Goal: Task Accomplishment & Management: Manage account settings

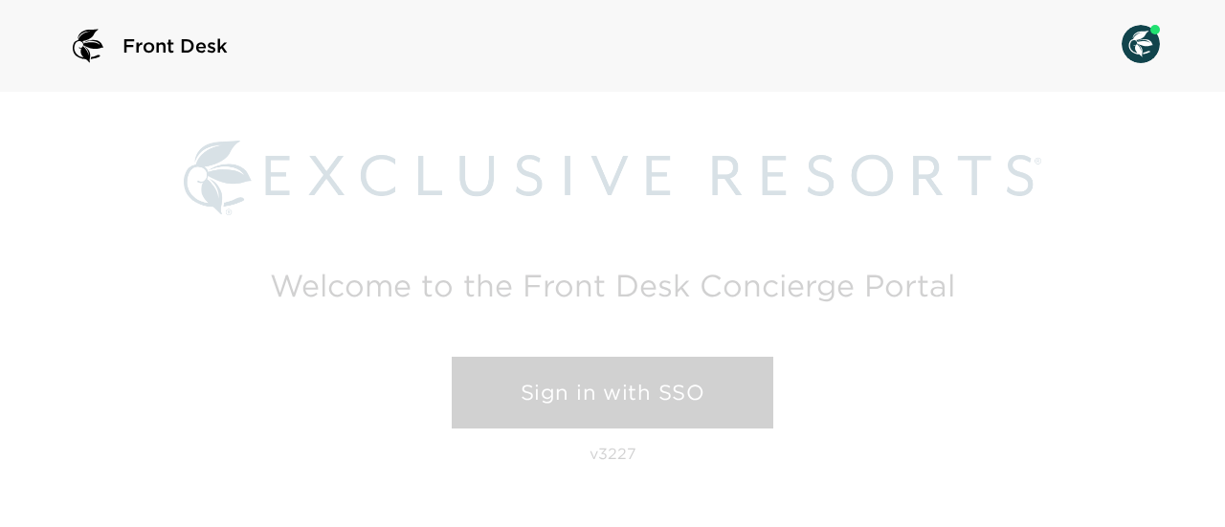
click at [574, 379] on link "Sign in with SSO" at bounding box center [613, 393] width 322 height 73
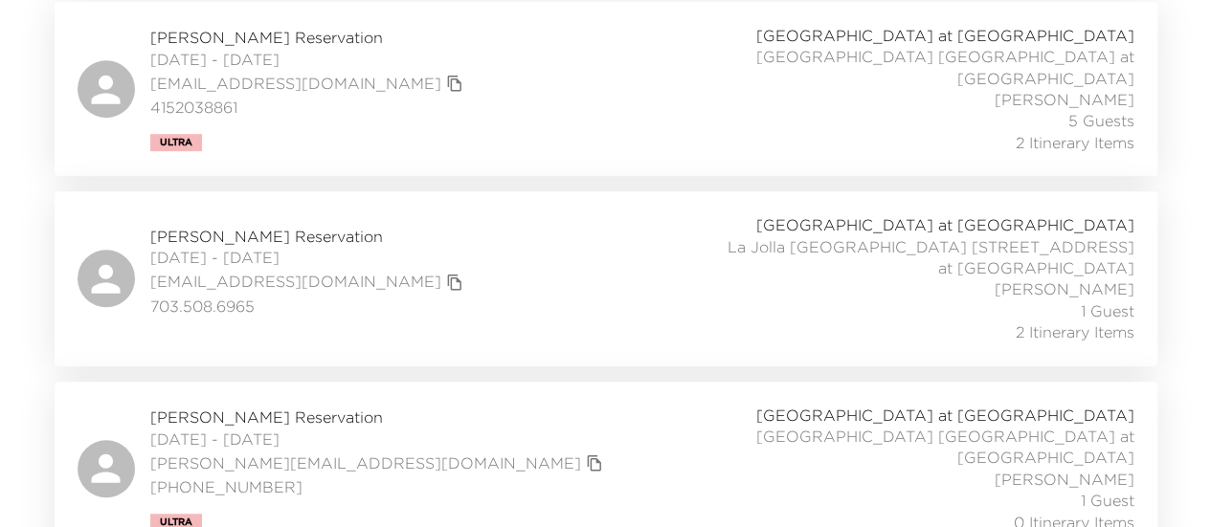
scroll to position [405, 0]
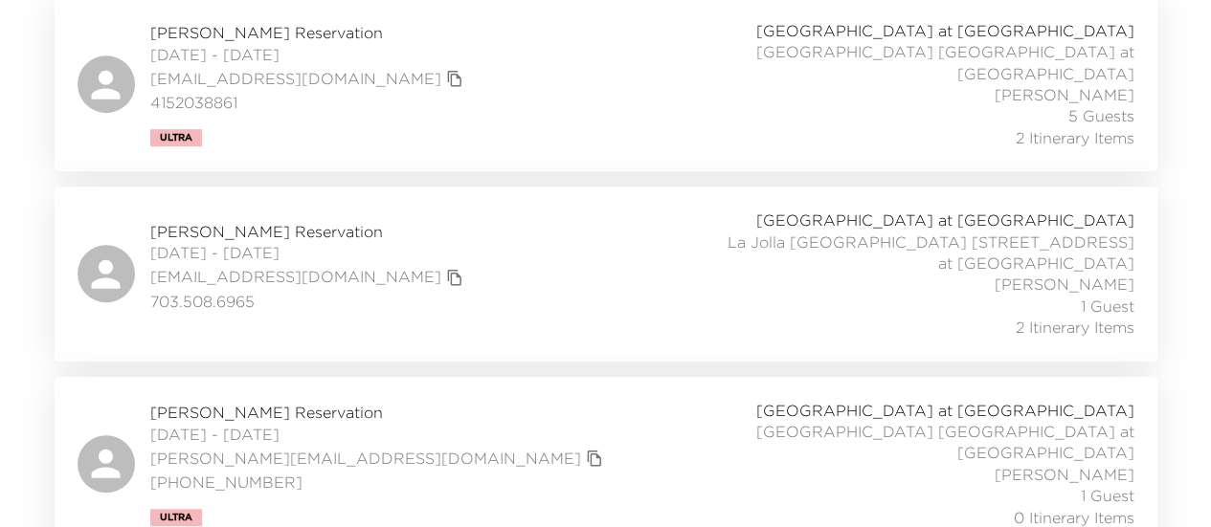
click at [565, 430] on div "[PERSON_NAME] Reservation [DATE] - [DATE] [PERSON_NAME][EMAIL_ADDRESS][DOMAIN_N…" at bounding box center [606, 464] width 1057 height 128
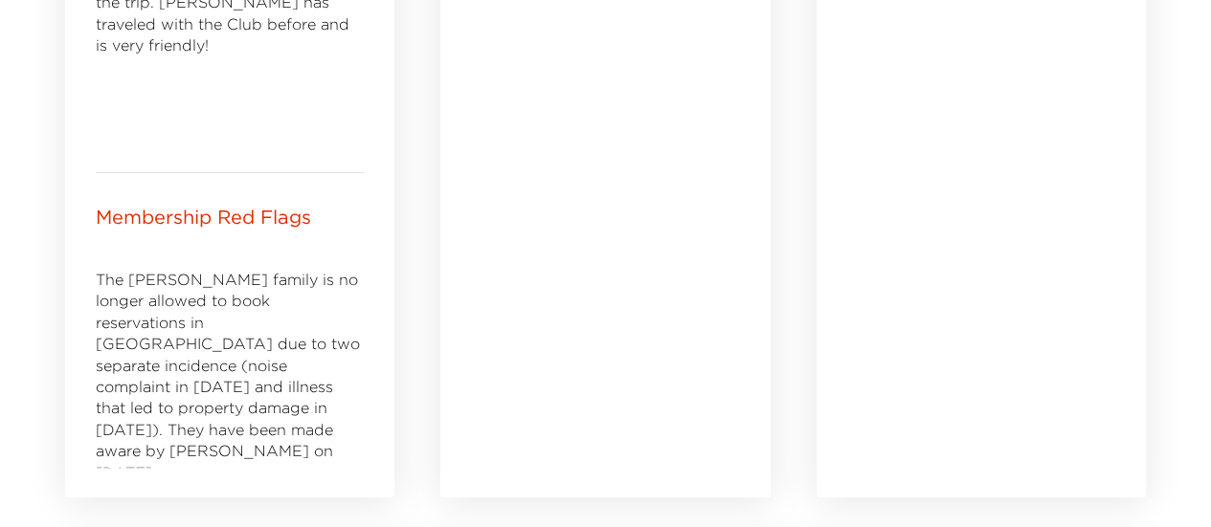
scroll to position [862, 0]
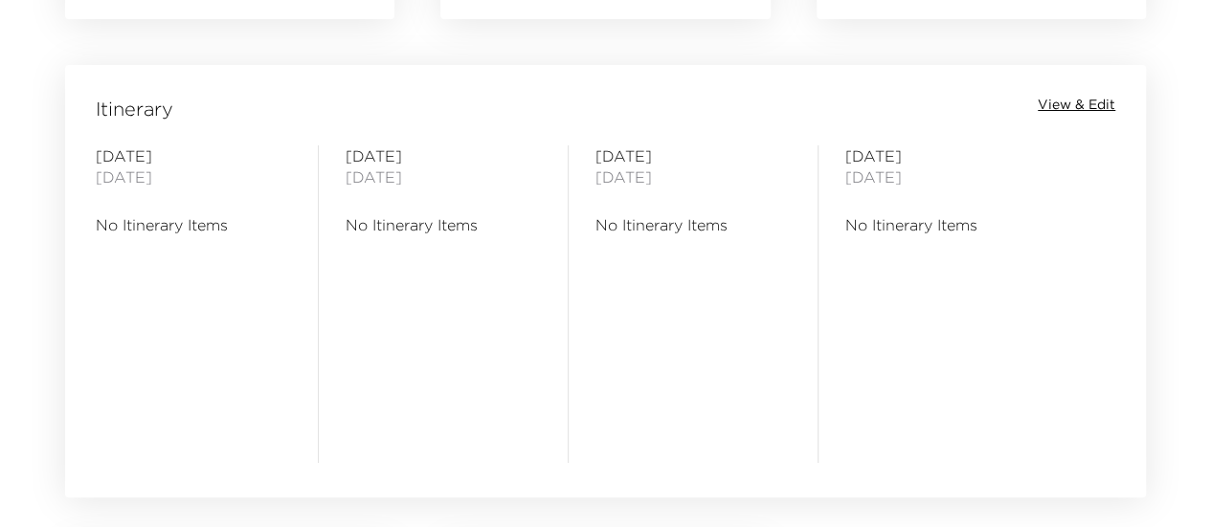
click at [1050, 104] on span "View & Edit" at bounding box center [1077, 105] width 78 height 19
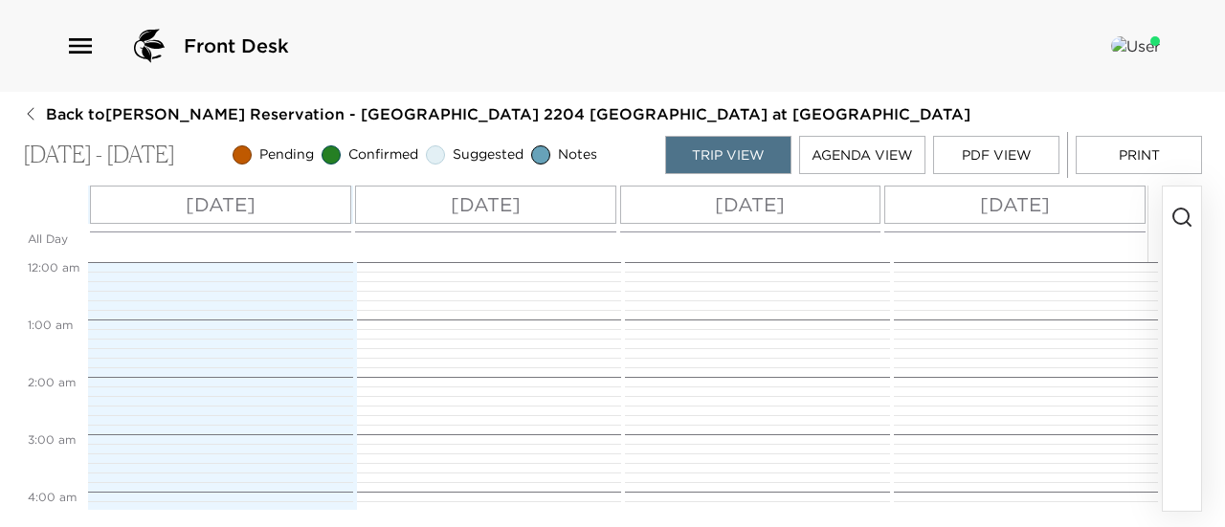
scroll to position [459, 0]
click at [1185, 223] on circle "button" at bounding box center [1181, 216] width 15 height 15
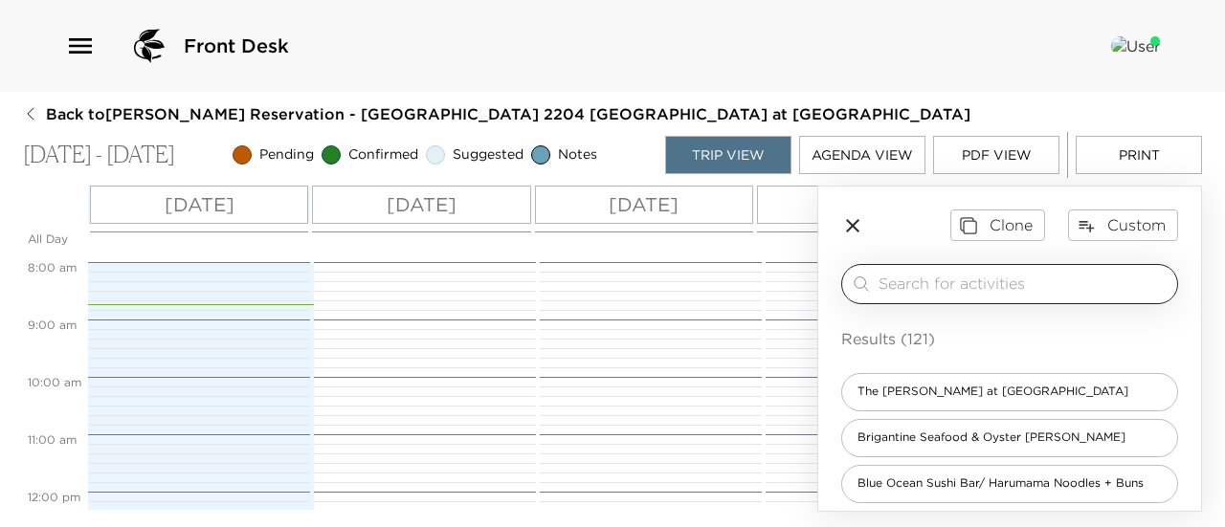
click at [936, 282] on input "search" at bounding box center [1024, 284] width 291 height 22
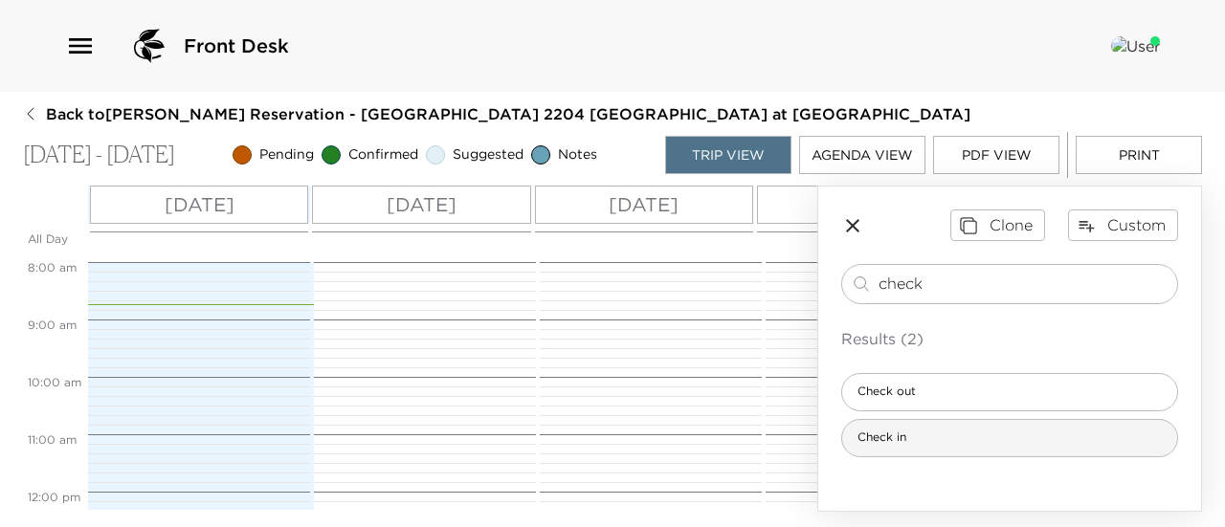
type input "check"
click at [1018, 447] on div "Check in" at bounding box center [1009, 438] width 337 height 38
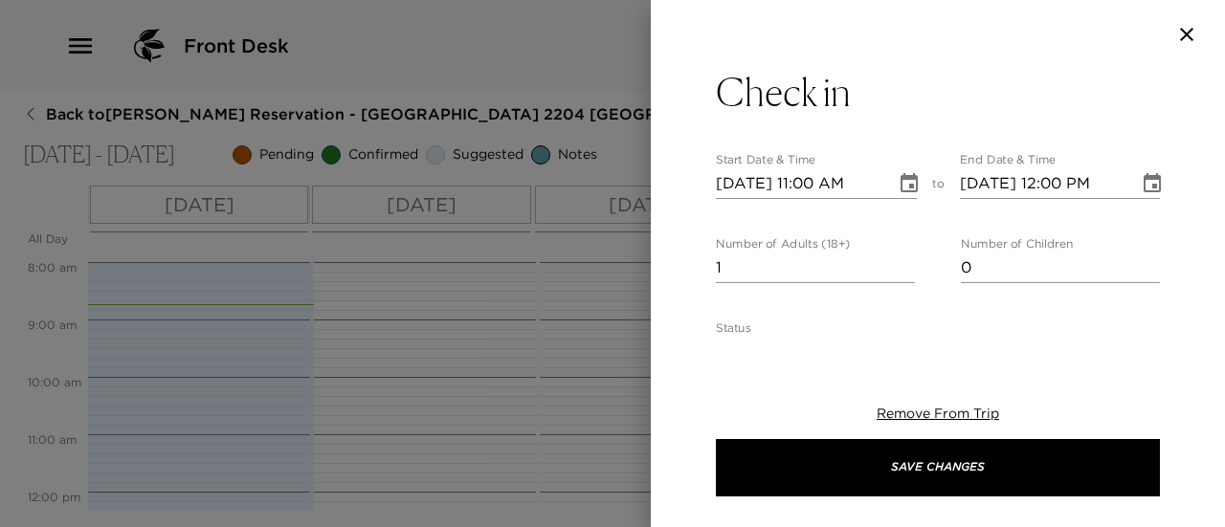
type textarea "Welcome to [GEOGRAPHIC_DATA] at [GEOGRAPHIC_DATA]! Check-in time is at 4:00pm. …"
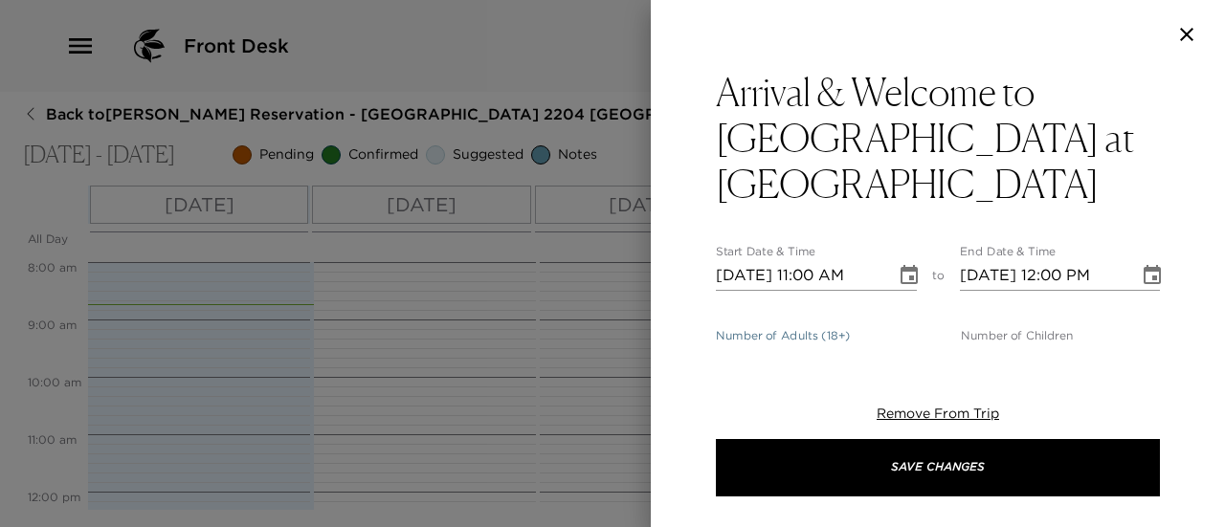
type input "0"
click at [895, 345] on input "0" at bounding box center [815, 360] width 199 height 31
click at [904, 264] on icon "Choose date, selected date is Sep 1, 2025" at bounding box center [909, 275] width 23 height 23
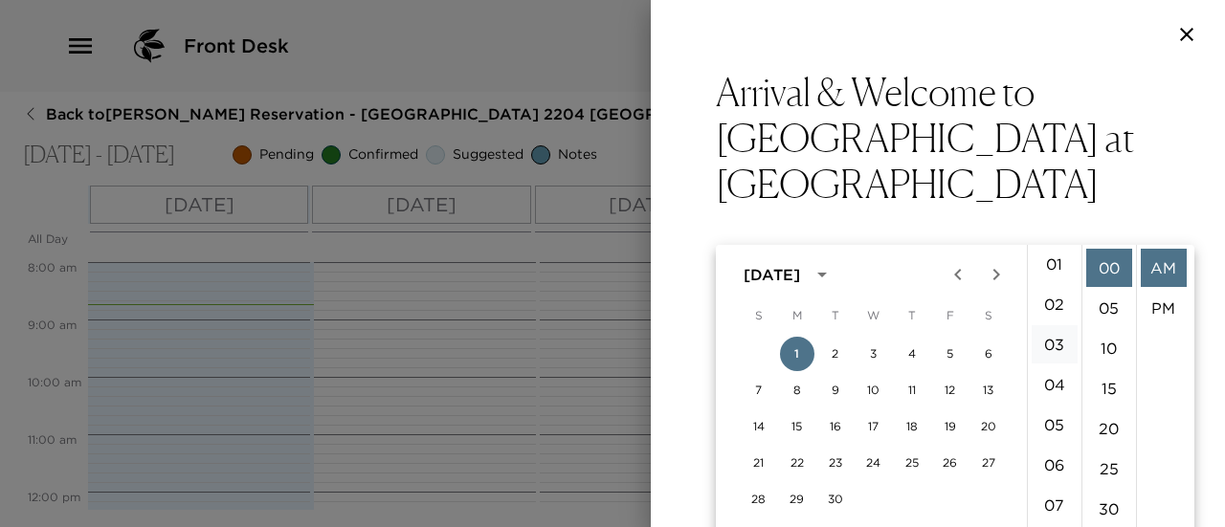
scroll to position [0, 0]
click at [1061, 435] on li "04" at bounding box center [1055, 429] width 46 height 38
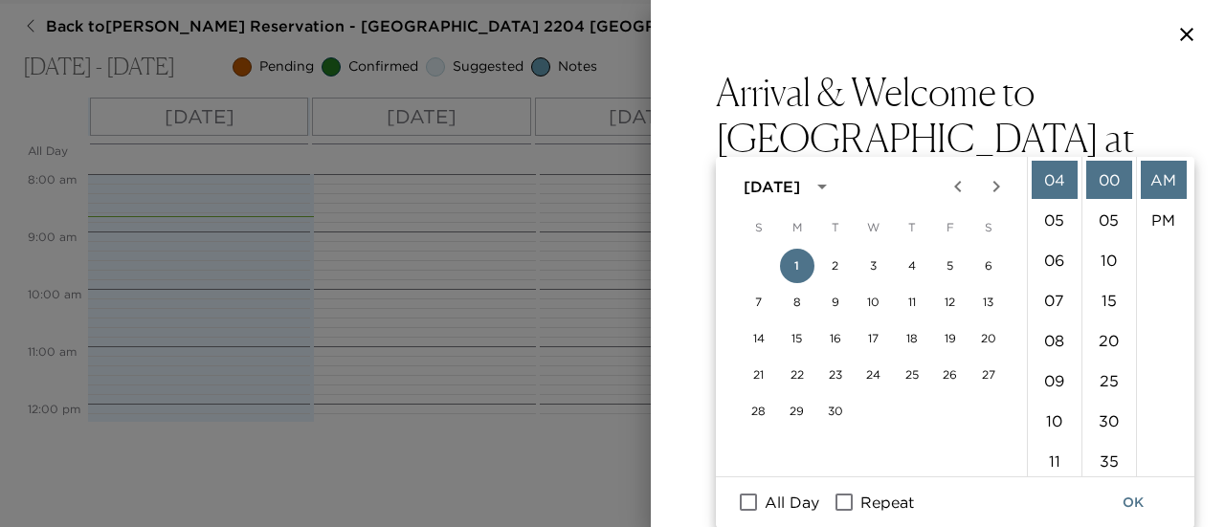
click at [906, 265] on icon "Choose date, selected date is Sep 1, 2025" at bounding box center [909, 274] width 17 height 19
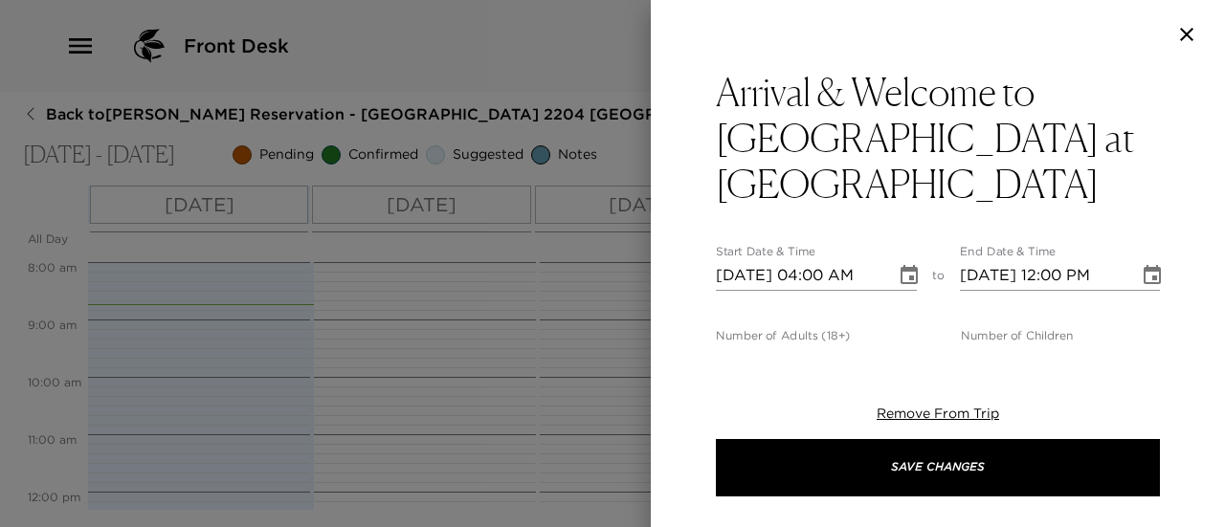
scroll to position [0, 0]
click at [858, 260] on input "[DATE] 04:00 AM" at bounding box center [799, 275] width 167 height 31
click at [909, 265] on icon "Choose date, selected date is Sep 1, 2025" at bounding box center [909, 274] width 17 height 19
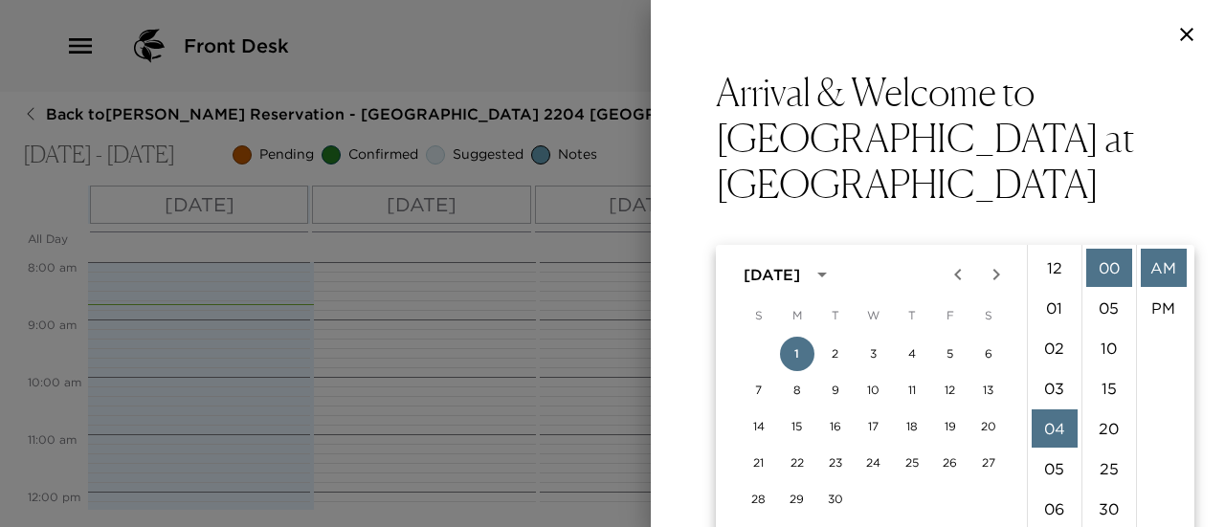
scroll to position [161, 0]
click at [1160, 311] on li "PM" at bounding box center [1164, 308] width 46 height 38
type input "[DATE] 04:00 PM"
type input "[DATE] 05:00 PM"
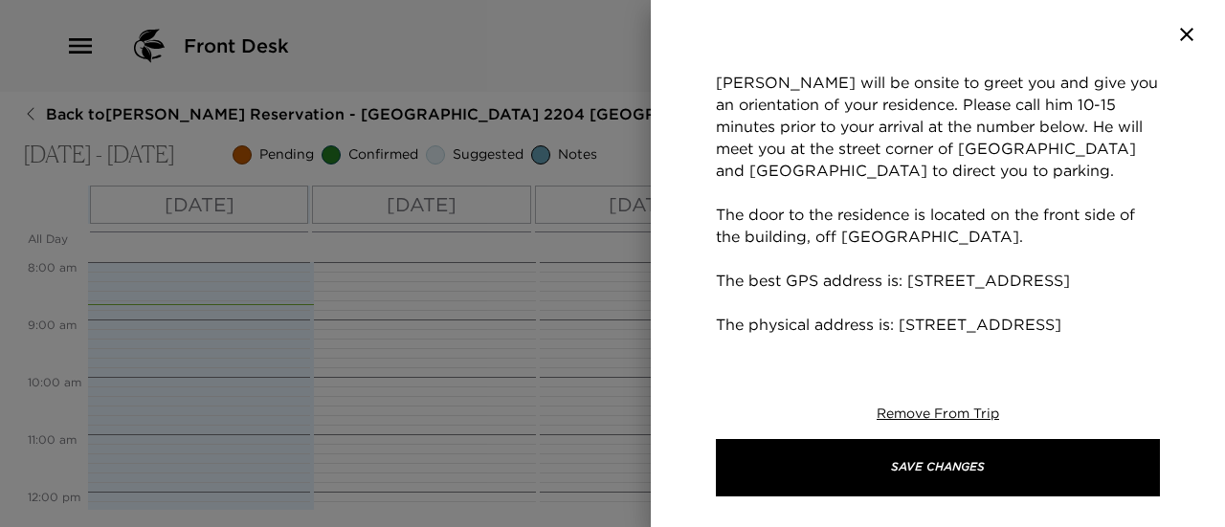
scroll to position [574, 0]
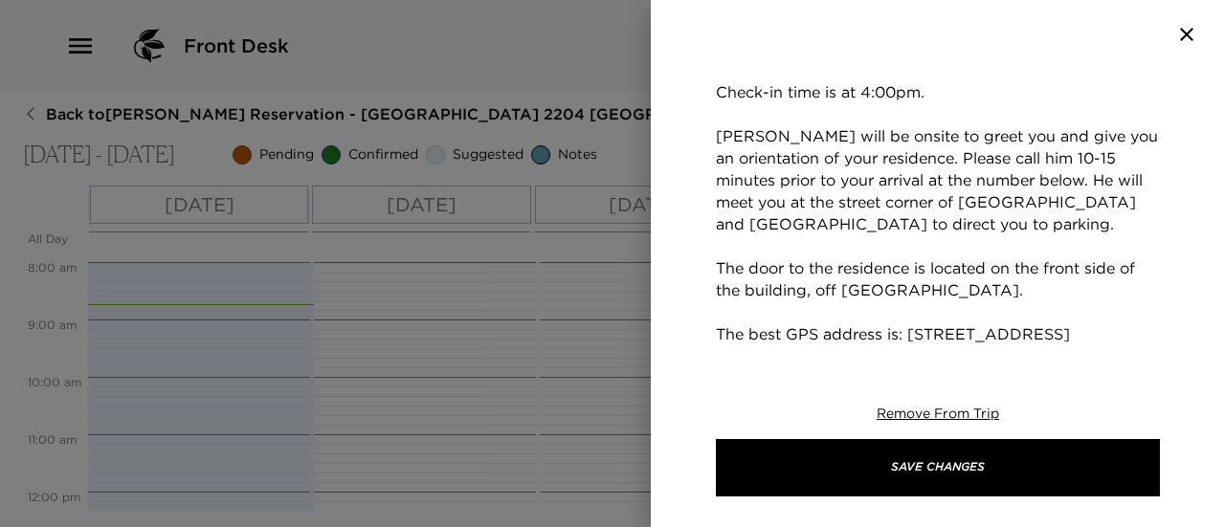
click at [960, 334] on textarea "Welcome to [GEOGRAPHIC_DATA] at [GEOGRAPHIC_DATA]! Check-in time is at 4:00pm. …" at bounding box center [938, 290] width 444 height 550
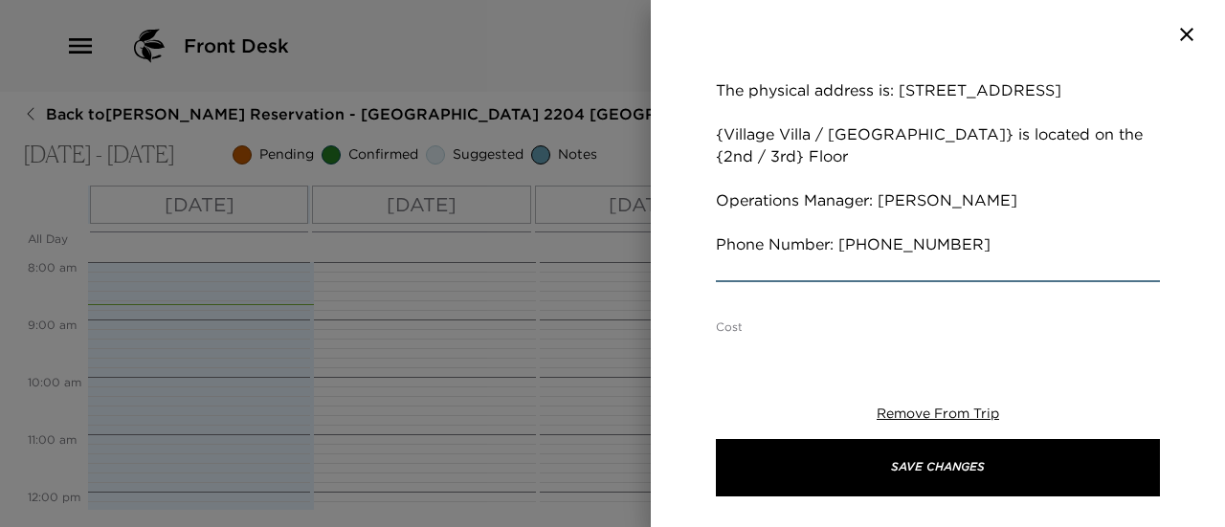
scroll to position [862, 0]
drag, startPoint x: 830, startPoint y: 108, endPoint x: 900, endPoint y: 110, distance: 69.9
click at [900, 110] on textarea "Welcome to [GEOGRAPHIC_DATA] at [GEOGRAPHIC_DATA]! Check-in time is at 4:00pm. …" at bounding box center [938, 3] width 444 height 550
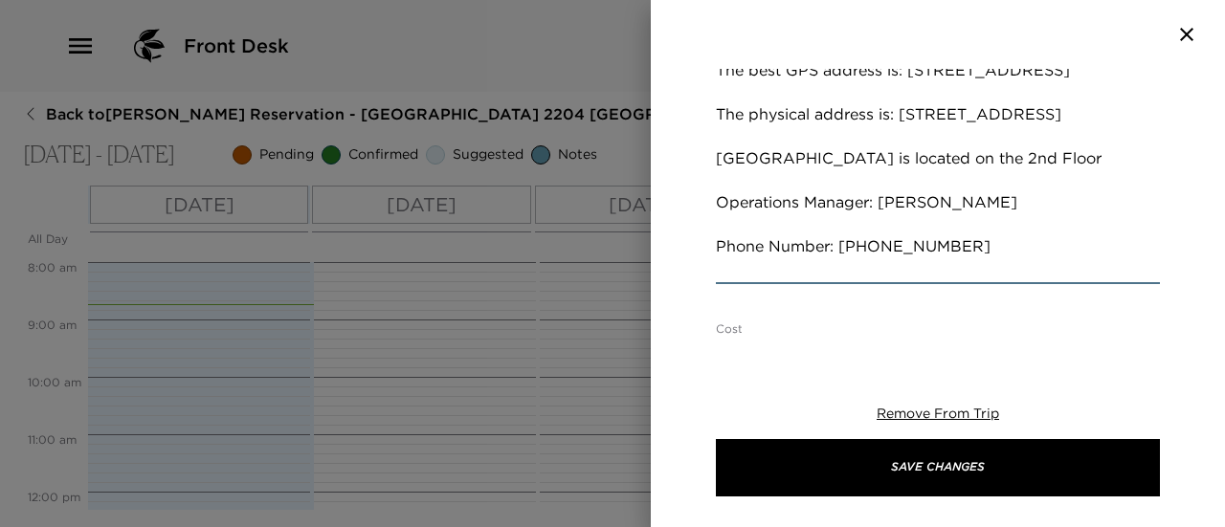
scroll to position [840, 0]
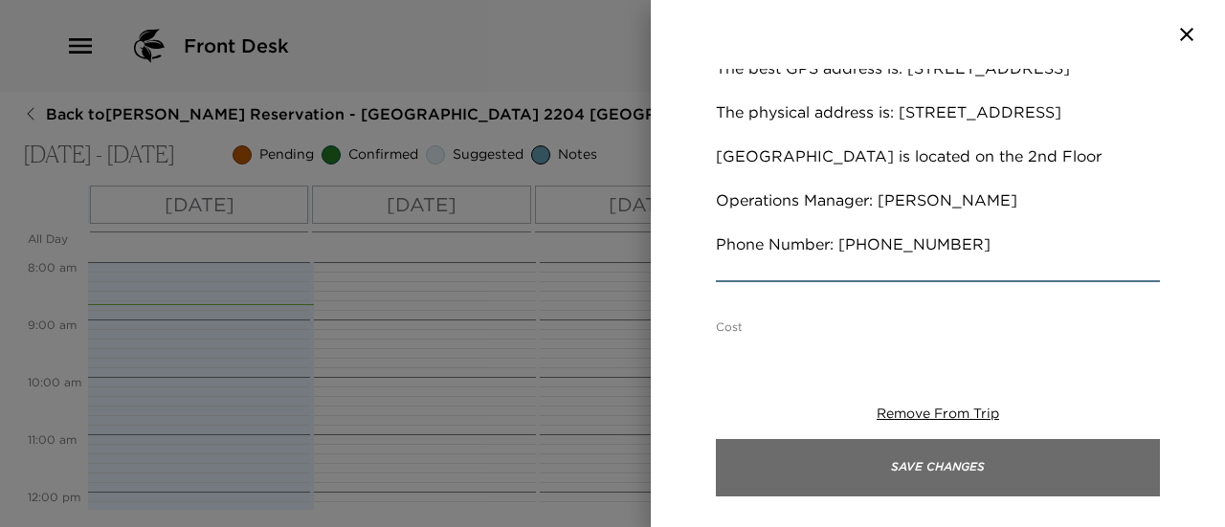
type textarea "Welcome to [GEOGRAPHIC_DATA] at [GEOGRAPHIC_DATA]! Check-in time is at 4:00pm. …"
click at [958, 491] on button "Save Changes" at bounding box center [938, 467] width 444 height 57
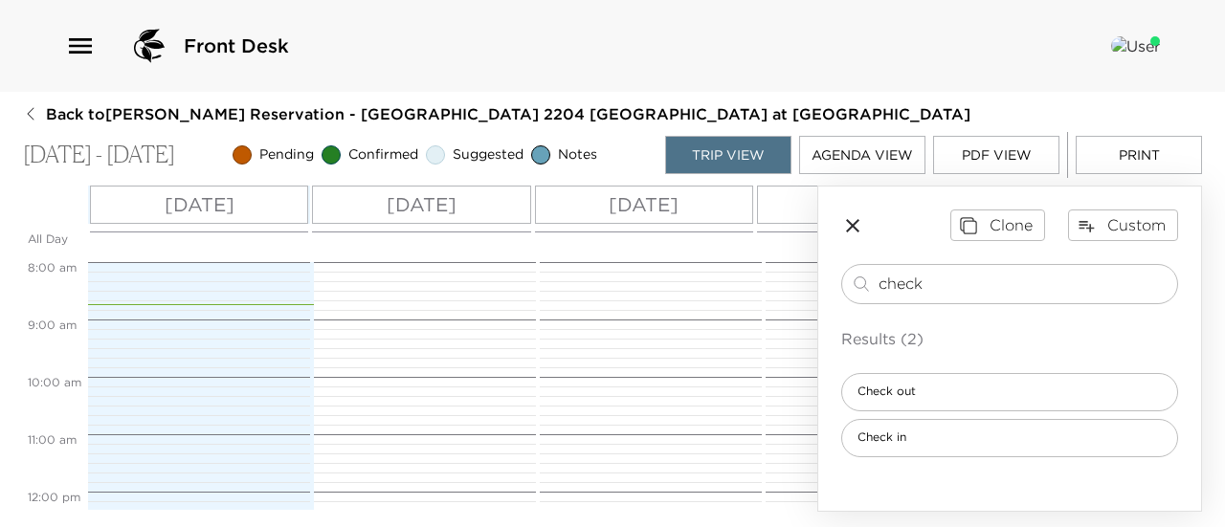
click at [852, 225] on icon "button" at bounding box center [852, 225] width 13 height 13
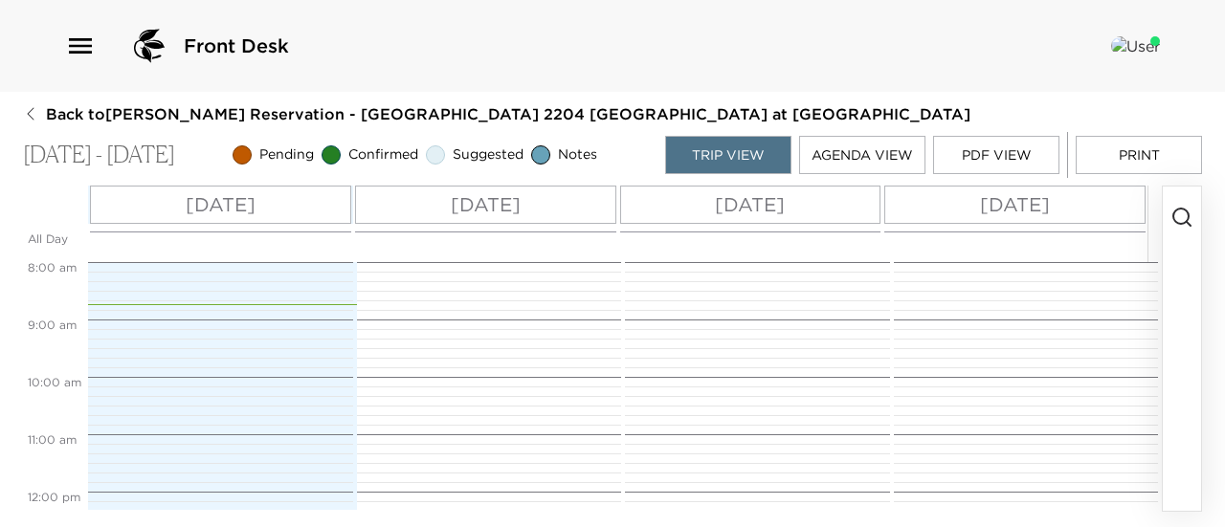
click at [1050, 219] on p "[DATE]" at bounding box center [1015, 204] width 70 height 29
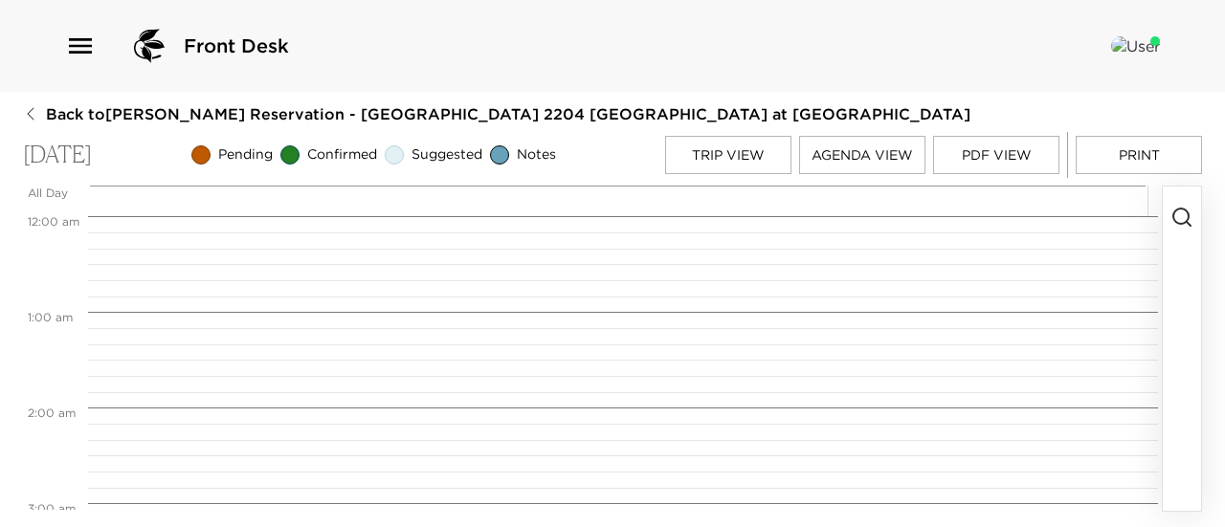
scroll to position [766, 0]
click at [1181, 226] on icon "button" at bounding box center [1182, 217] width 23 height 23
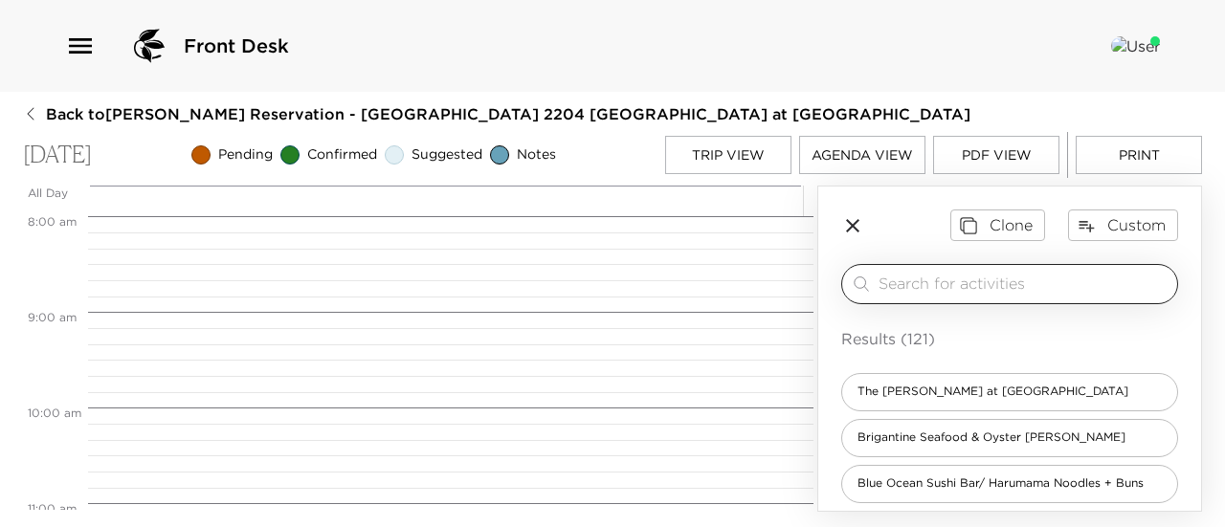
click at [1005, 295] on input "search" at bounding box center [1024, 284] width 291 height 22
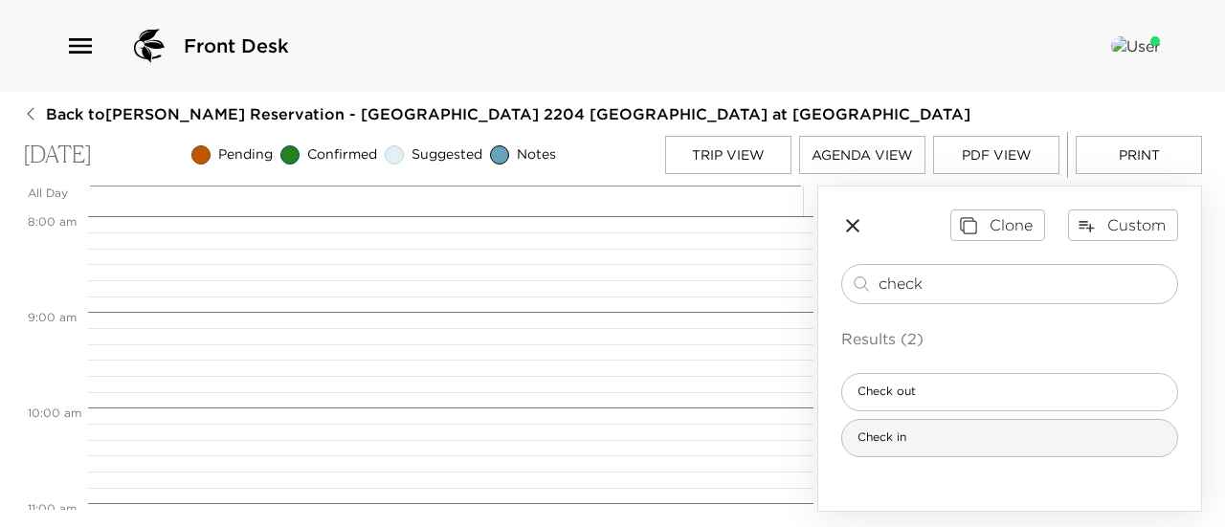
type input "check"
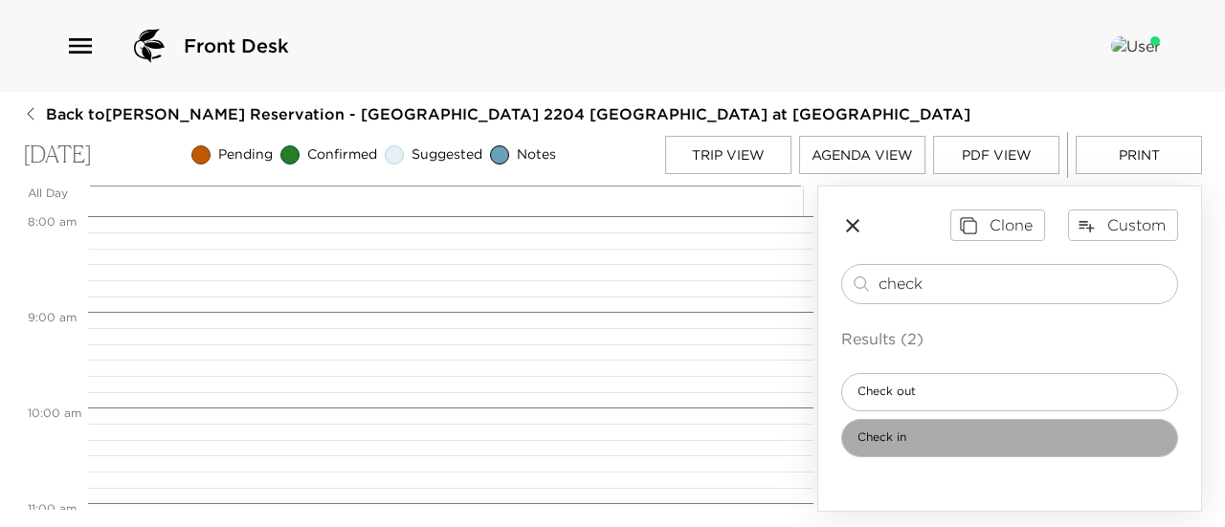
click at [1084, 458] on div "Check in" at bounding box center [1009, 438] width 337 height 38
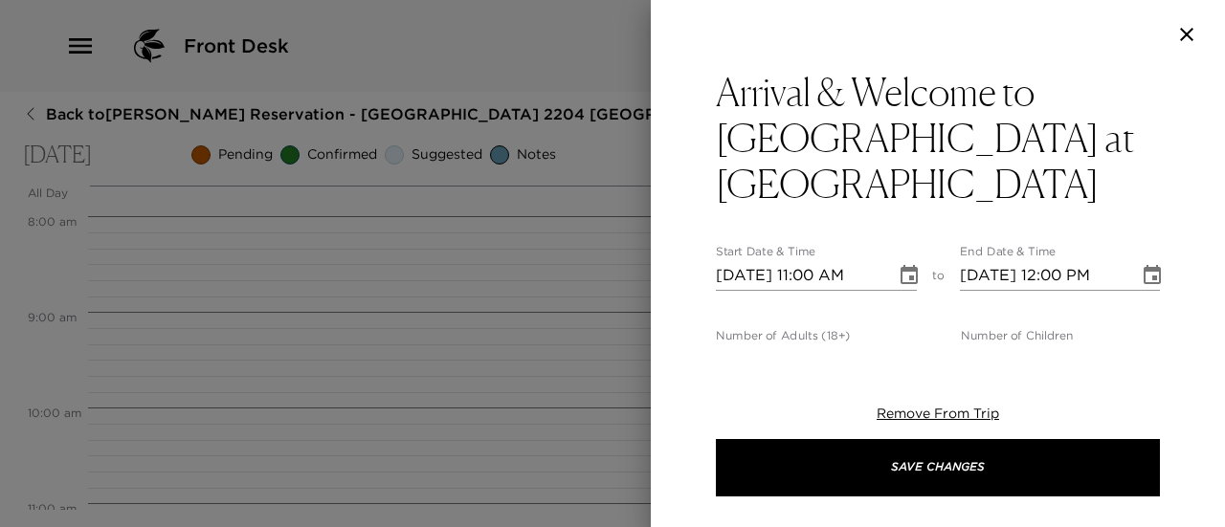
type input "0"
click at [903, 345] on input "0" at bounding box center [815, 360] width 199 height 31
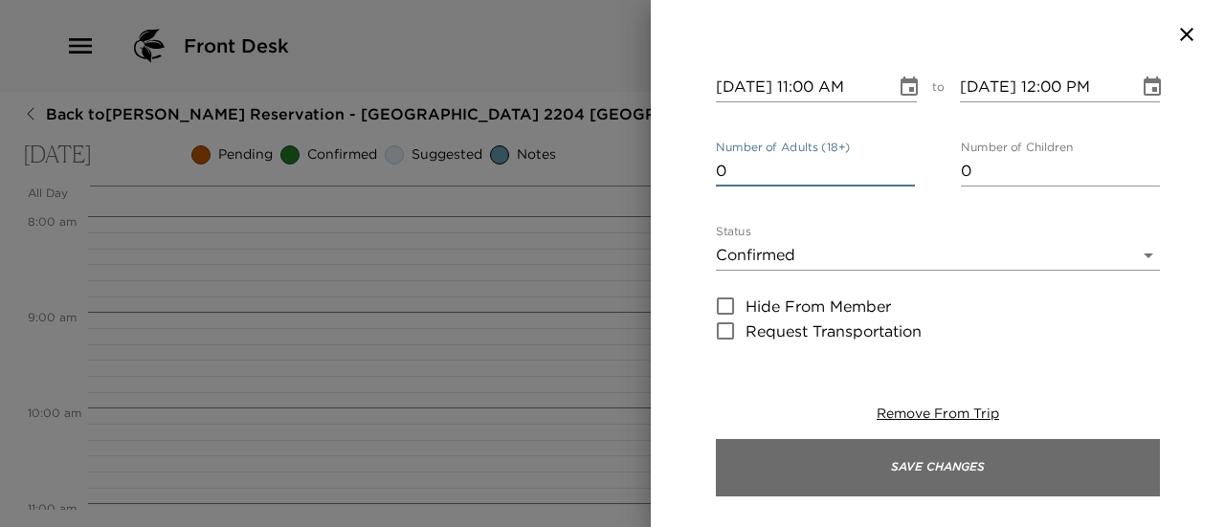
scroll to position [191, 0]
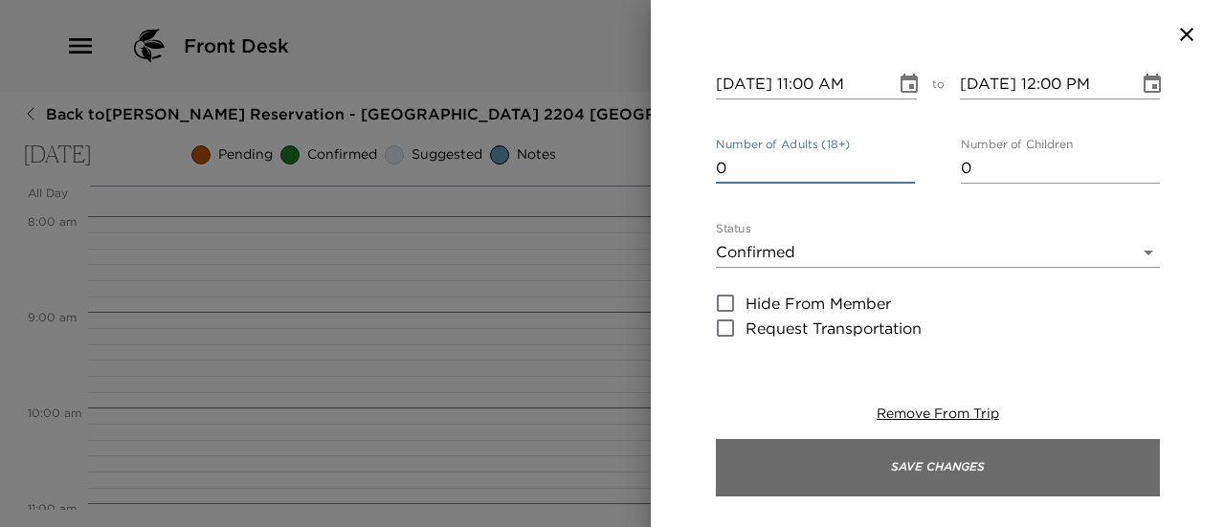
click at [948, 487] on button "Save Changes" at bounding box center [938, 467] width 444 height 57
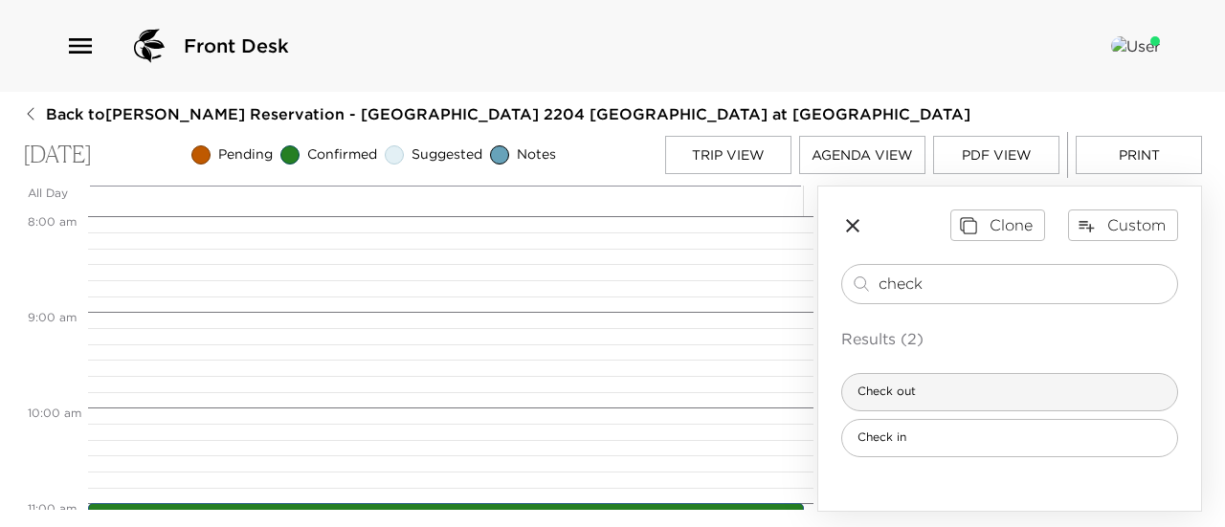
click at [983, 390] on div "Check out" at bounding box center [1009, 392] width 337 height 38
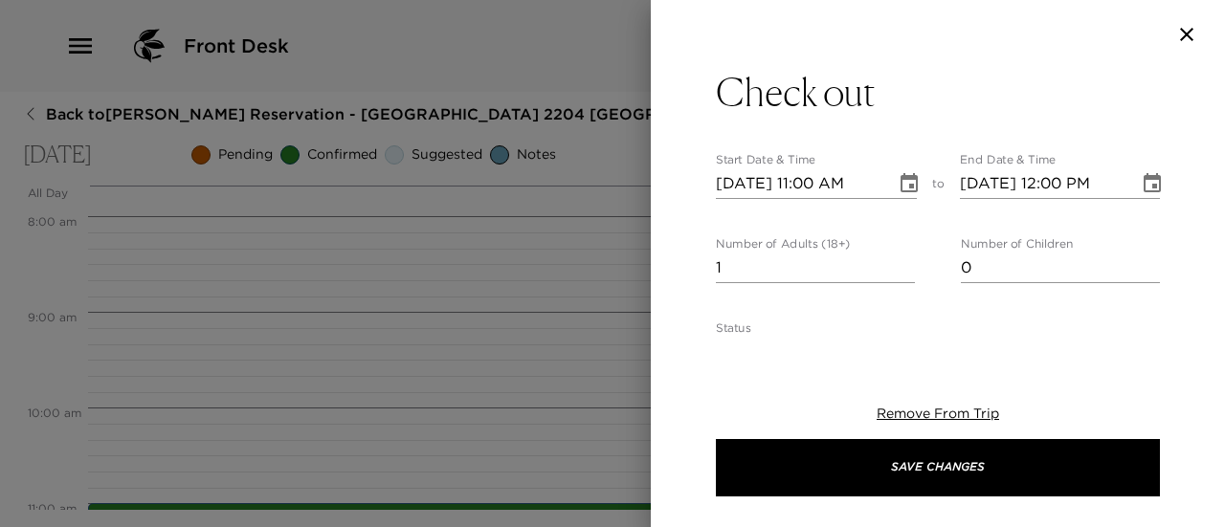
type textarea "Please note that check-out time from your residence is no later than 11:00am. […"
type input "0"
click at [902, 275] on input "0" at bounding box center [815, 268] width 199 height 31
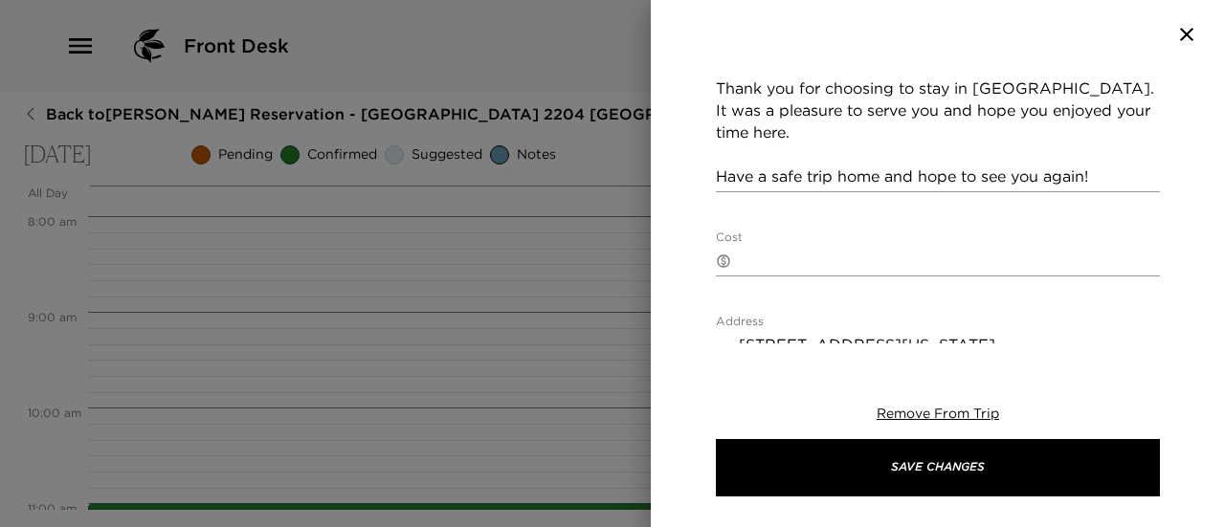
scroll to position [1141, 0]
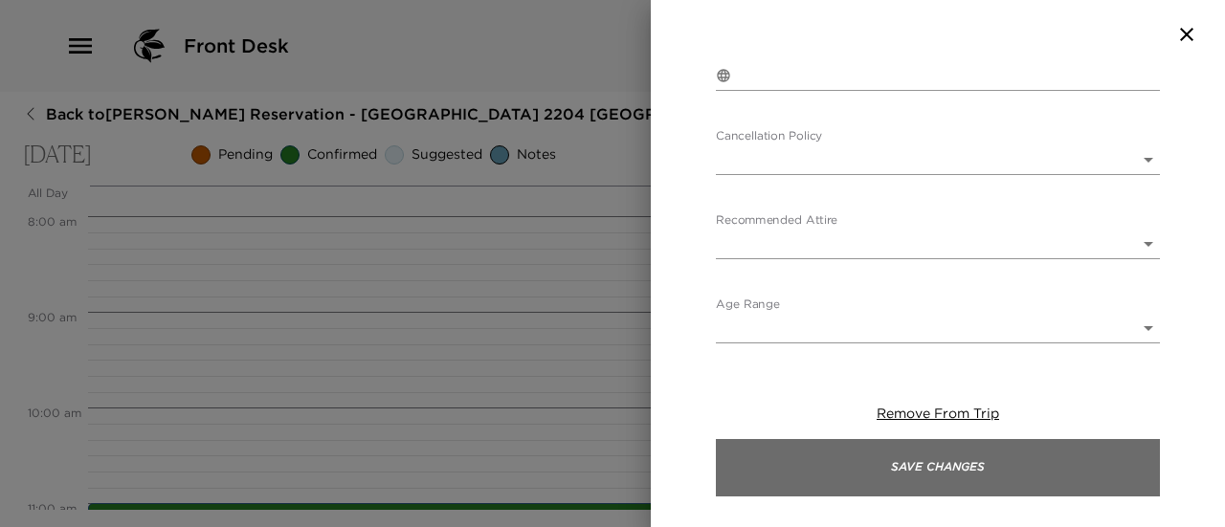
click at [986, 481] on button "Save Changes" at bounding box center [938, 467] width 444 height 57
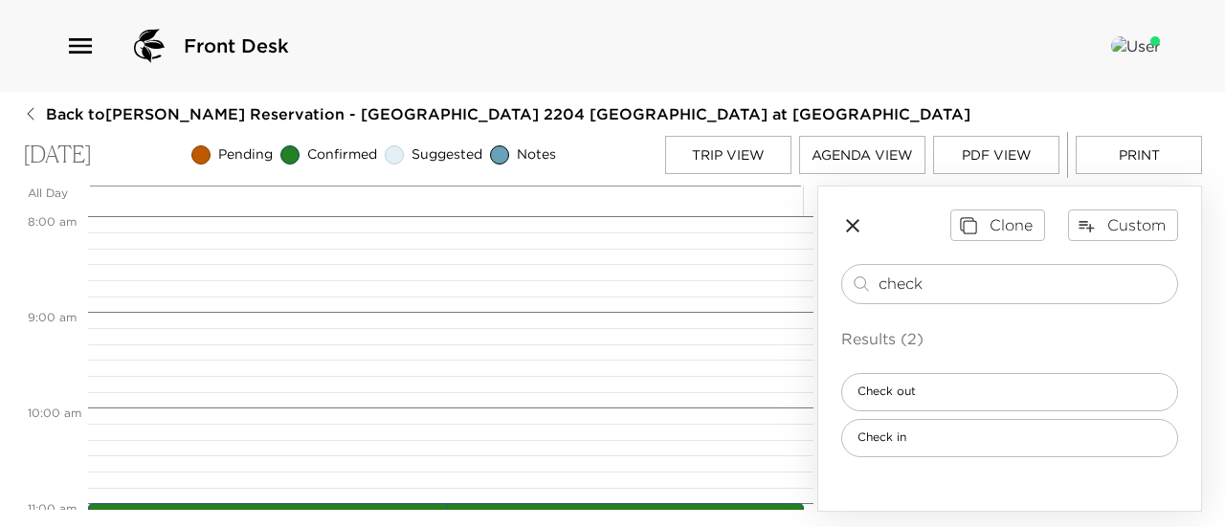
click at [747, 148] on button "Trip View" at bounding box center [728, 155] width 126 height 38
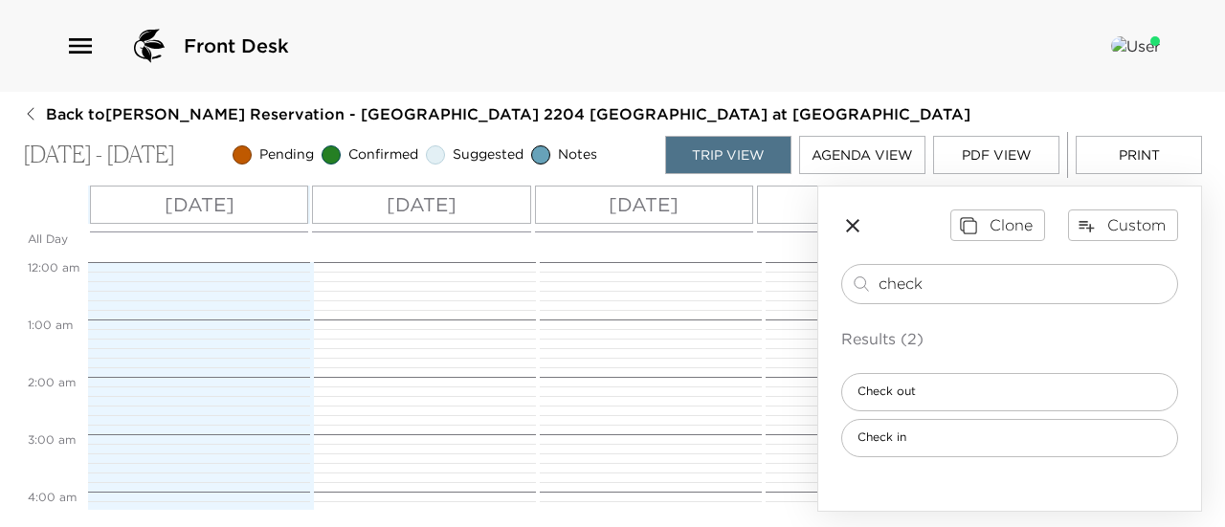
scroll to position [919, 0]
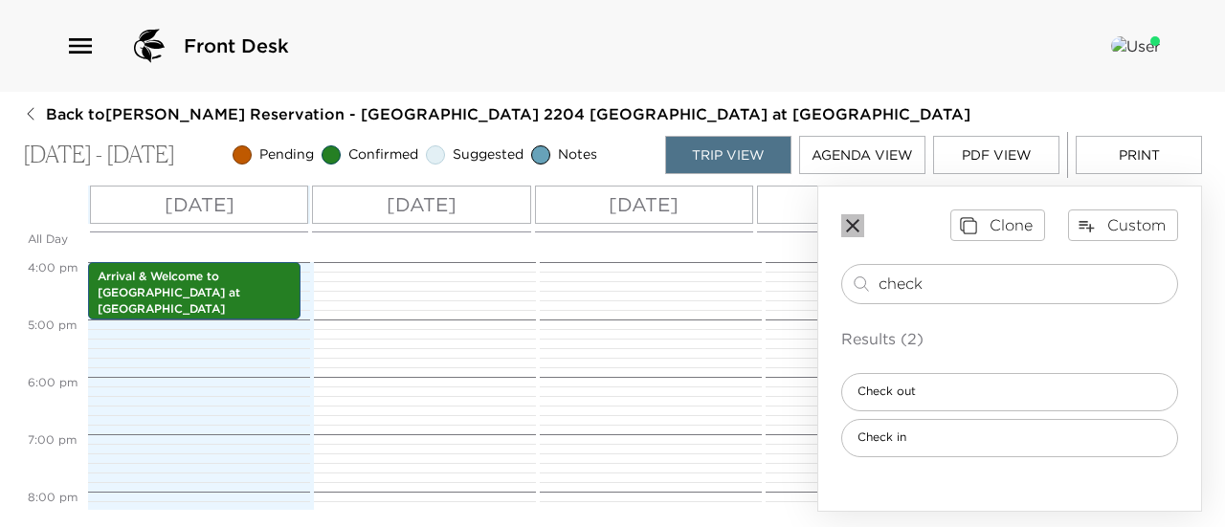
click at [858, 231] on icon "button" at bounding box center [852, 225] width 13 height 13
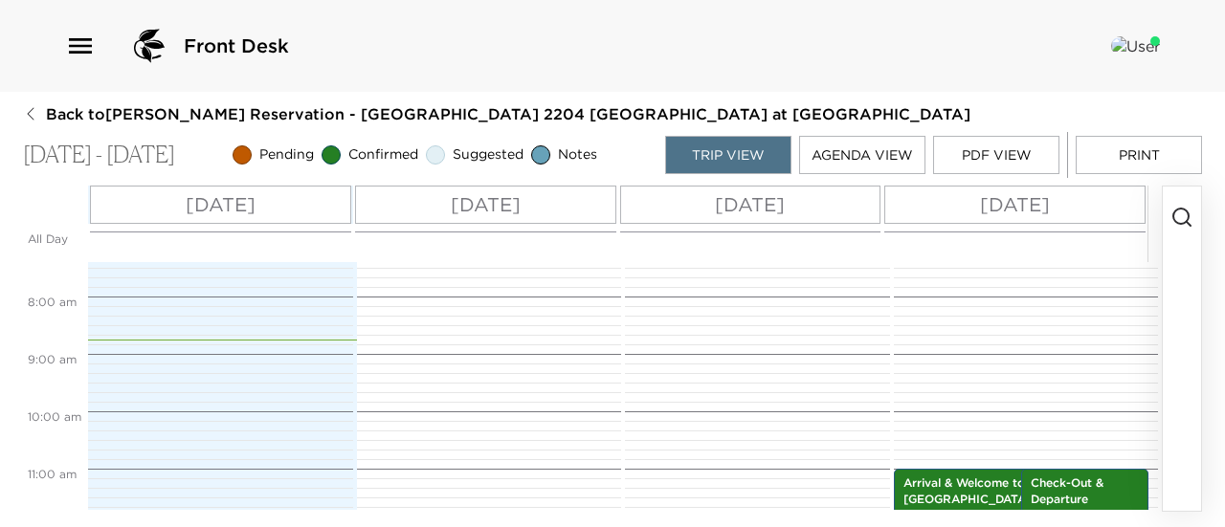
scroll to position [555, 0]
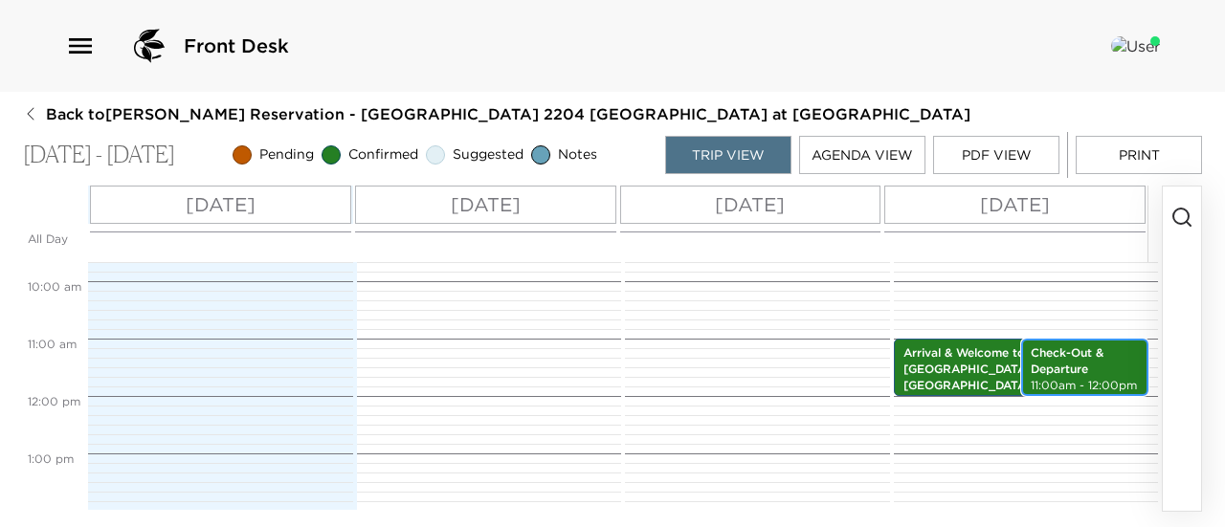
click at [1055, 384] on p "11:00am - 12:00pm" at bounding box center [1085, 386] width 108 height 16
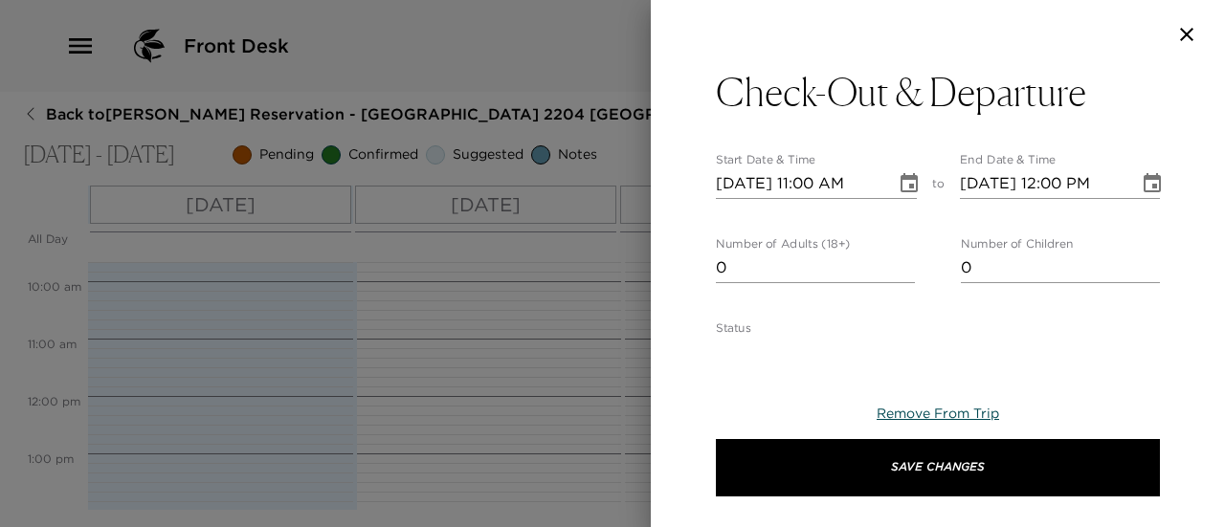
click at [946, 416] on span "Remove From Trip" at bounding box center [938, 413] width 123 height 17
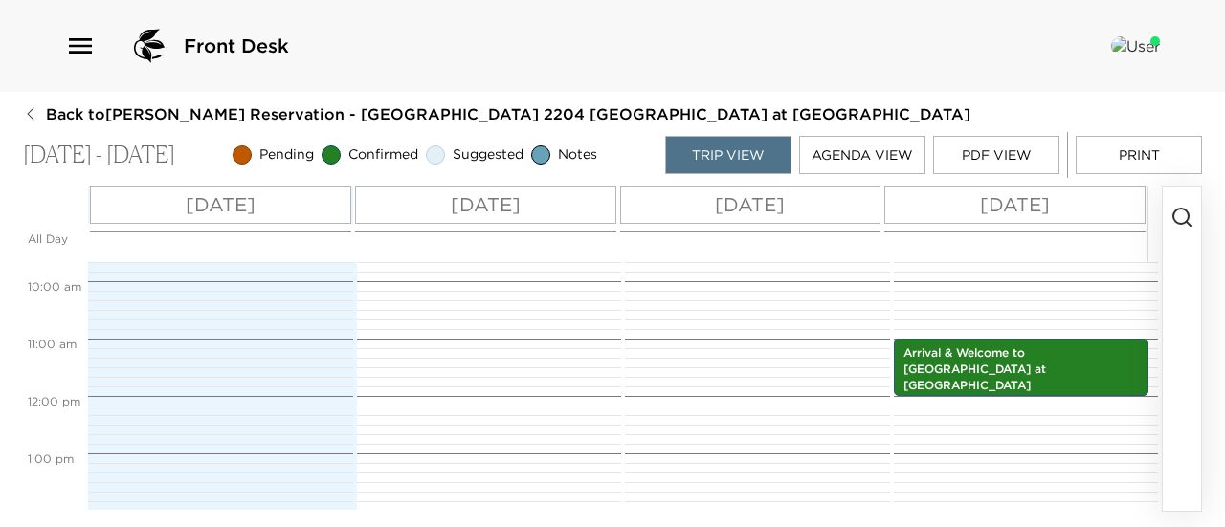
click at [1135, 154] on button "Print" at bounding box center [1139, 155] width 126 height 38
click at [1101, 152] on button "Print" at bounding box center [1139, 155] width 126 height 38
